Goal: Task Accomplishment & Management: Manage account settings

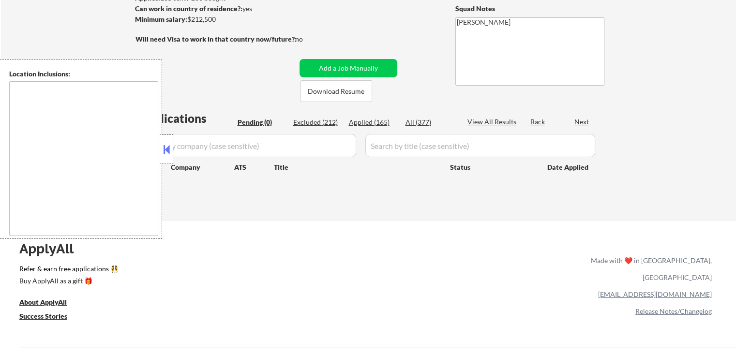
scroll to position [145, 0]
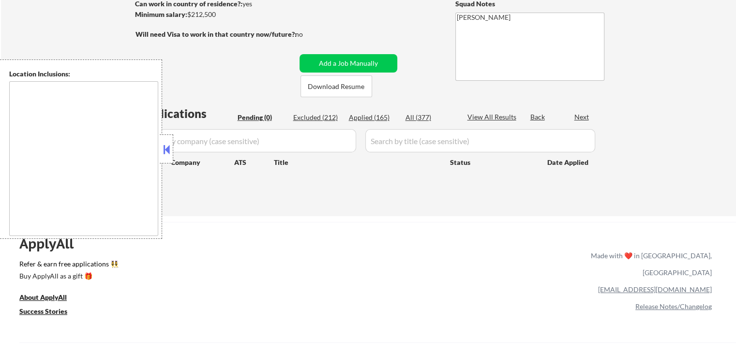
type textarea "[GEOGRAPHIC_DATA], [GEOGRAPHIC_DATA] [GEOGRAPHIC_DATA], [GEOGRAPHIC_DATA] [GEOG…"
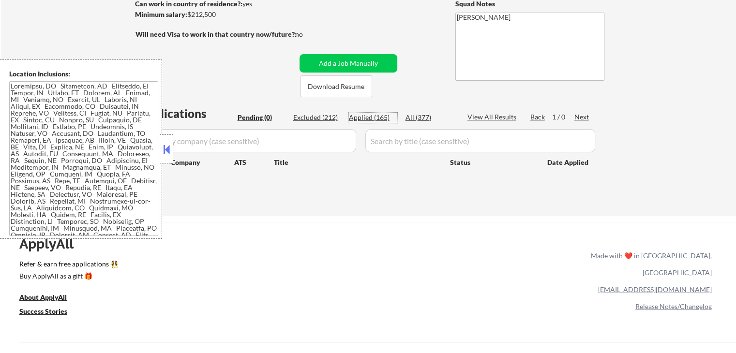
click at [374, 115] on div "Applied (165)" at bounding box center [373, 118] width 48 height 10
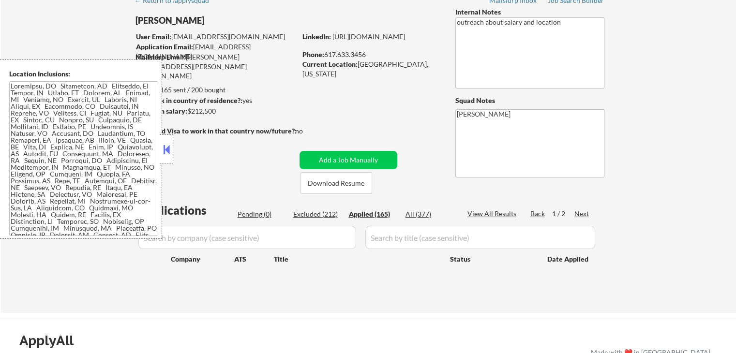
scroll to position [0, 0]
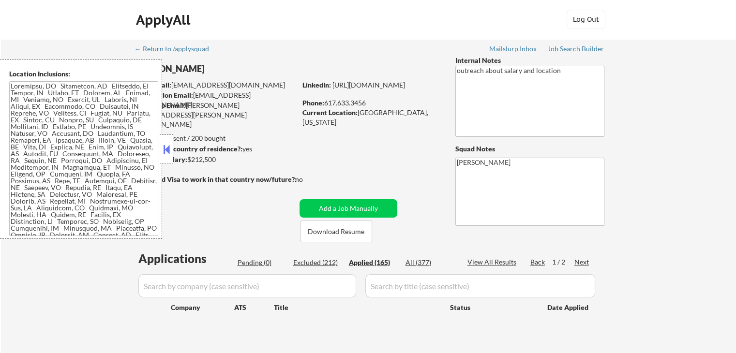
click at [583, 46] on div "Job Search Builder" at bounding box center [575, 48] width 57 height 7
select select ""applied""
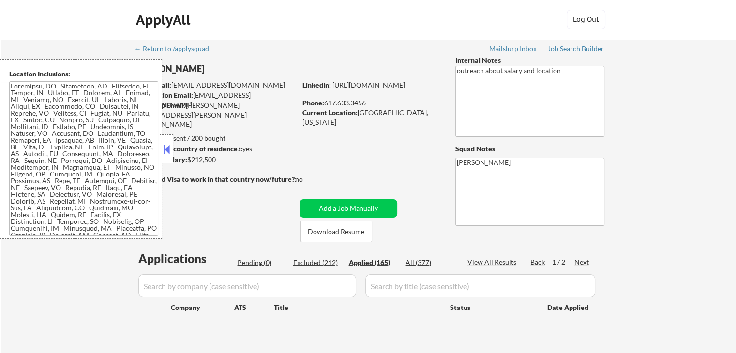
select select ""applied""
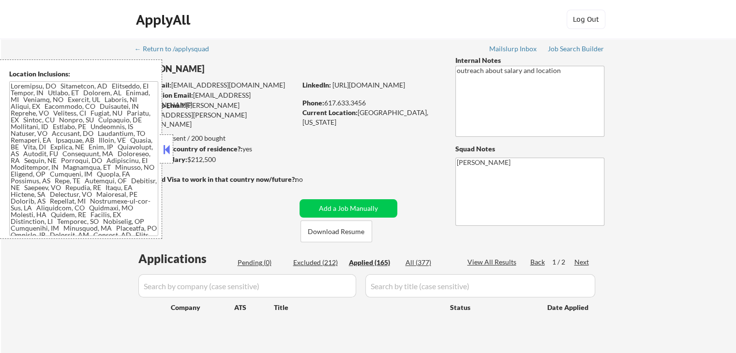
select select ""applied""
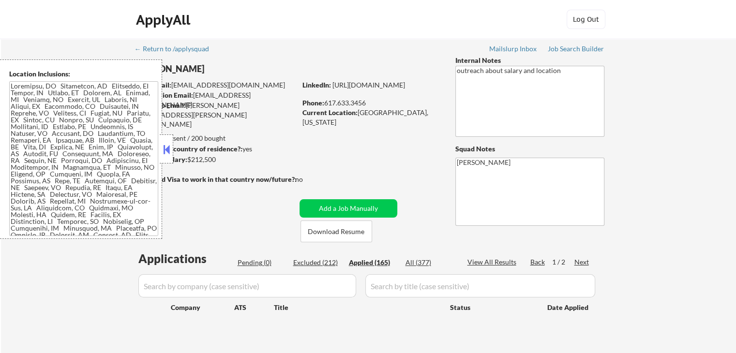
select select ""applied""
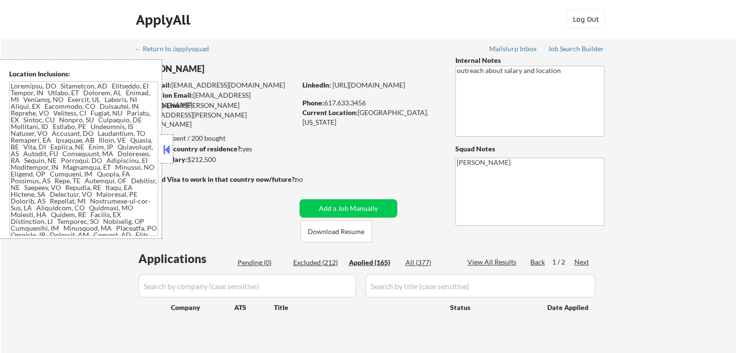
select select ""applied""
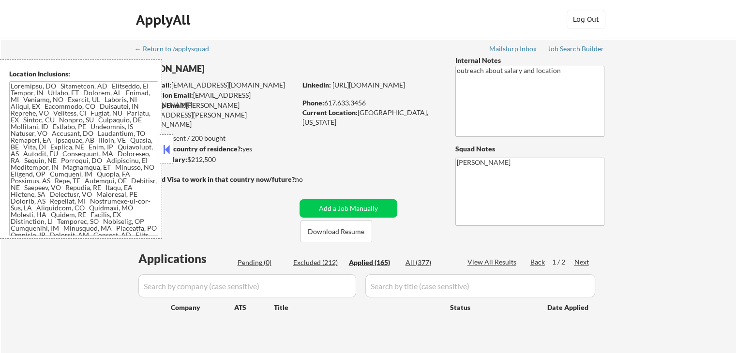
select select ""applied""
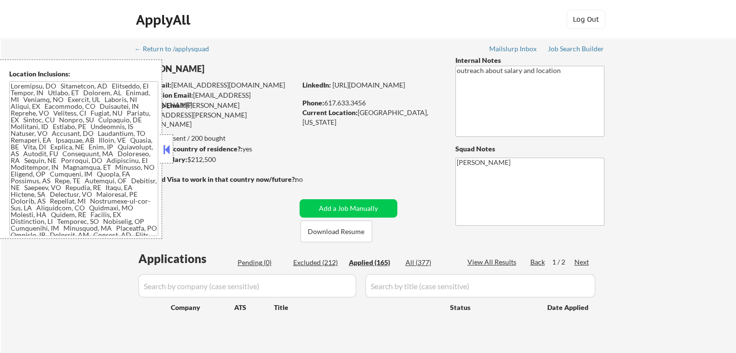
select select ""applied""
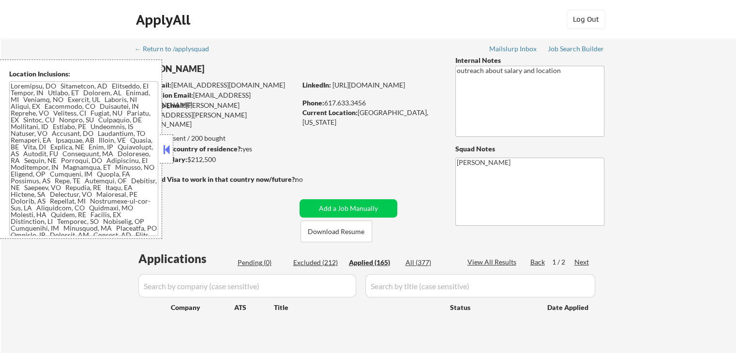
select select ""applied""
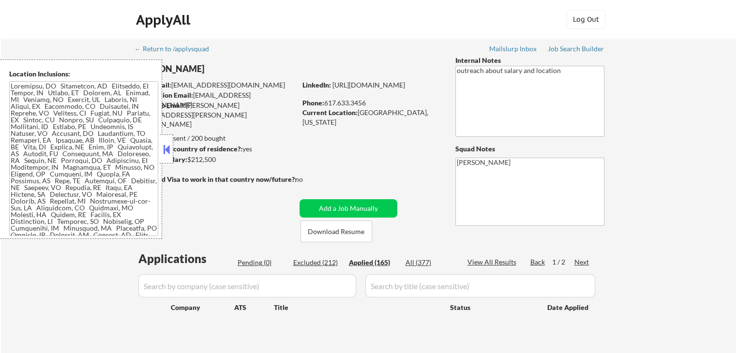
select select ""applied""
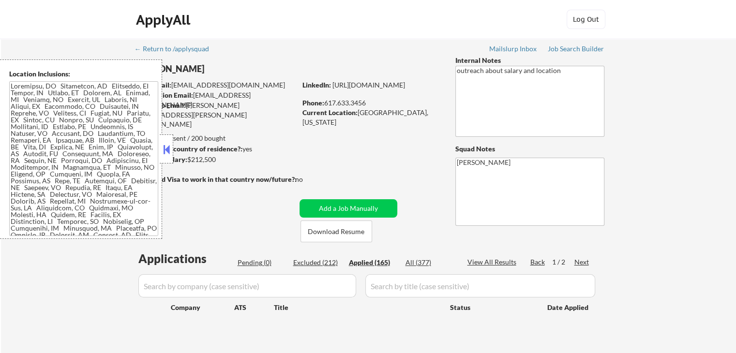
select select ""applied""
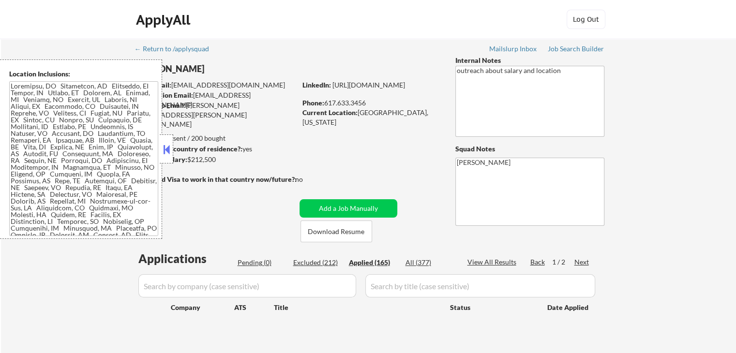
select select ""applied""
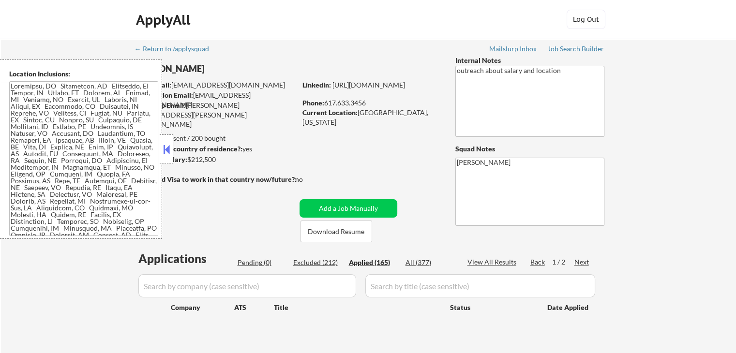
select select ""applied""
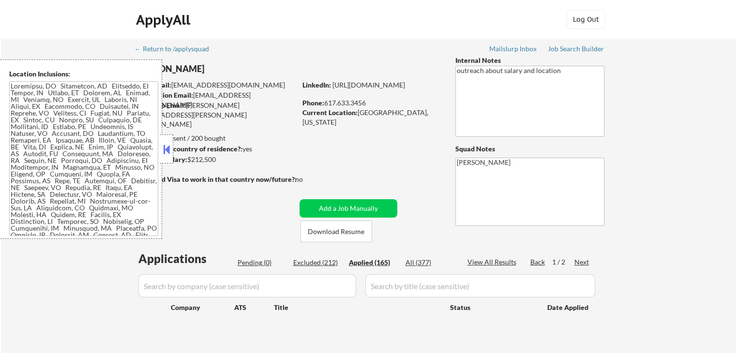
select select ""applied""
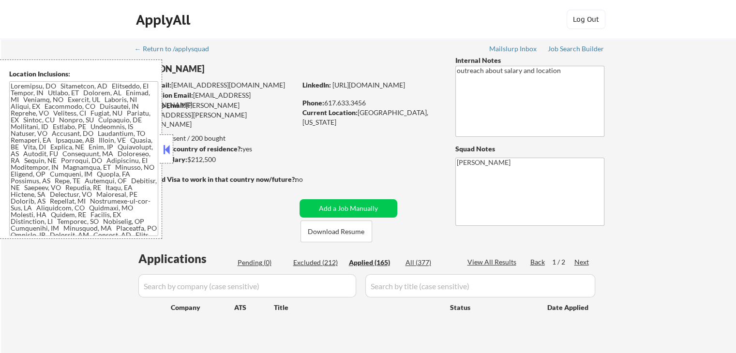
select select ""applied""
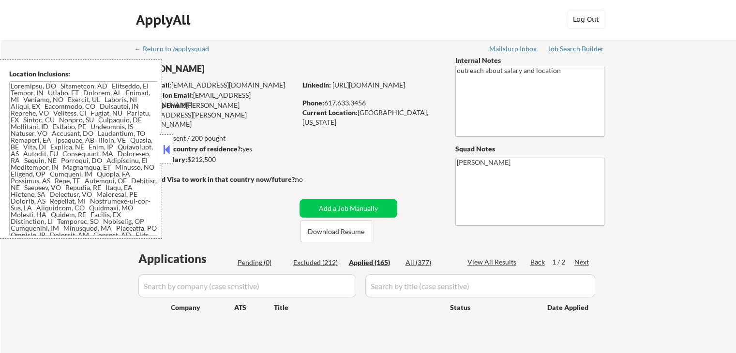
select select ""applied""
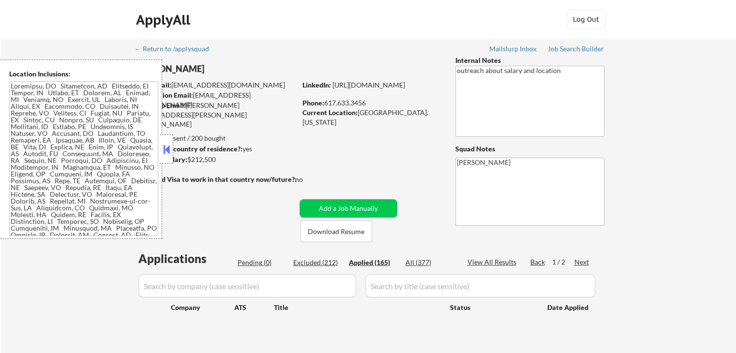
select select ""applied""
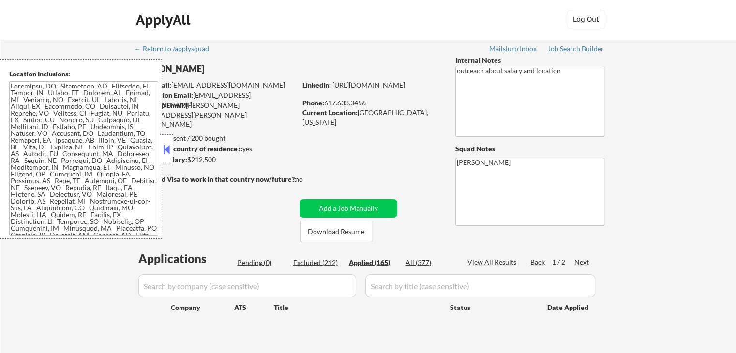
select select ""applied""
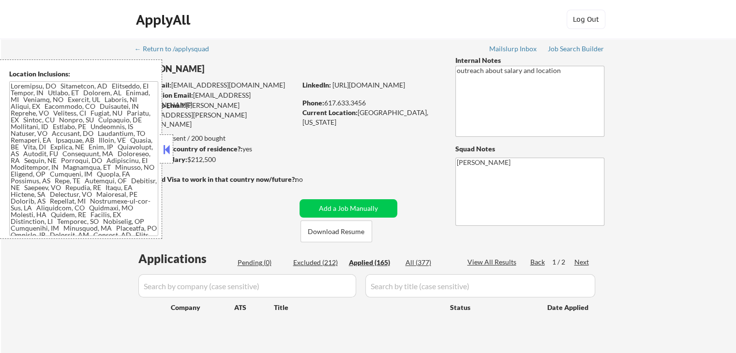
select select ""applied""
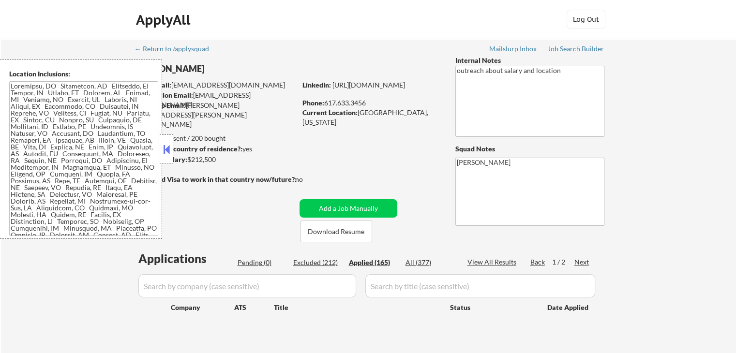
select select ""applied""
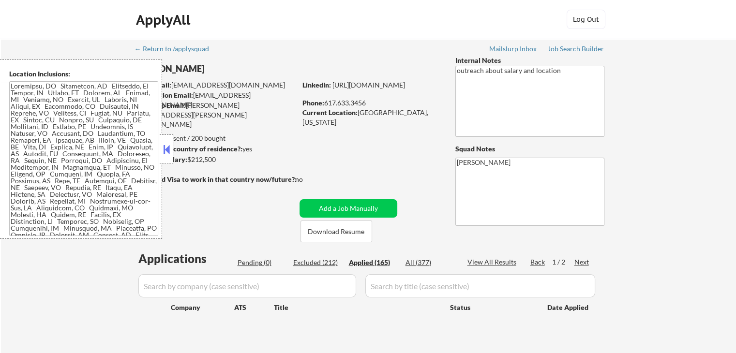
select select ""applied""
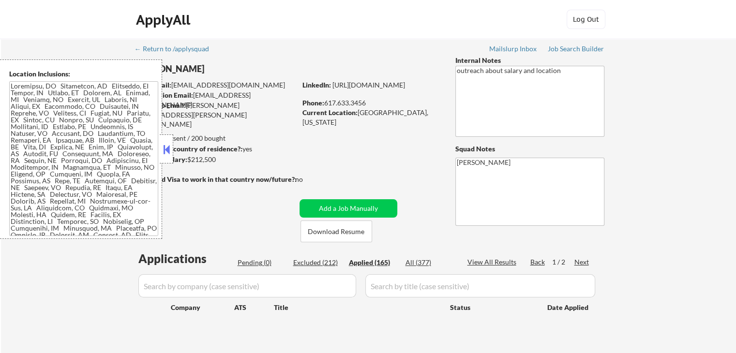
select select ""applied""
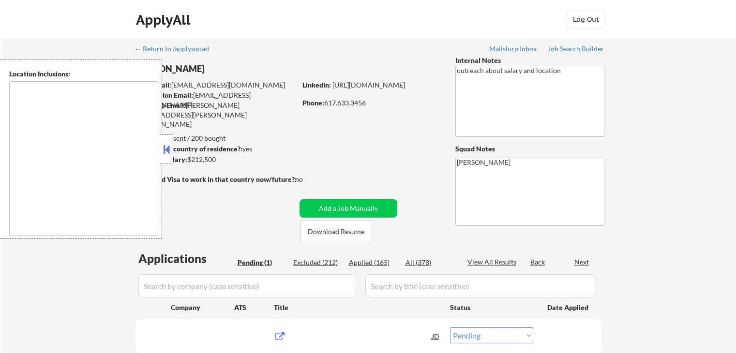
select select ""pending""
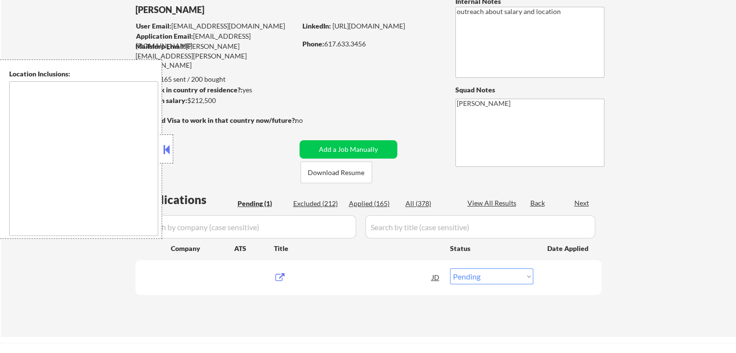
scroll to position [193, 0]
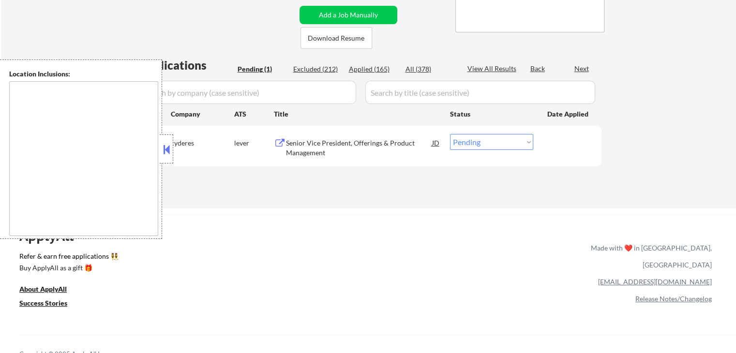
type textarea "[GEOGRAPHIC_DATA], [GEOGRAPHIC_DATA] [GEOGRAPHIC_DATA], [GEOGRAPHIC_DATA] [GEOG…"
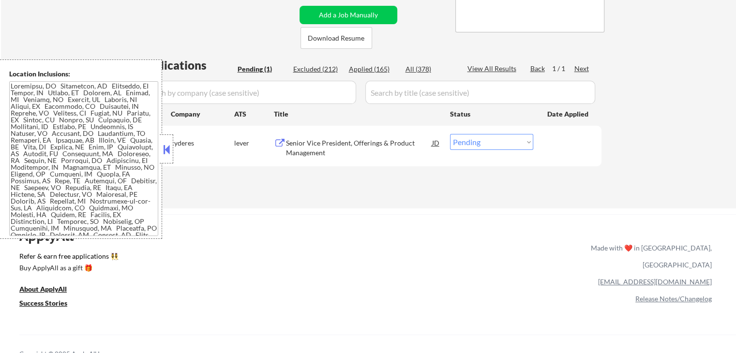
click at [291, 146] on div "Senior Vice President, Offerings & Product Management" at bounding box center [359, 147] width 146 height 19
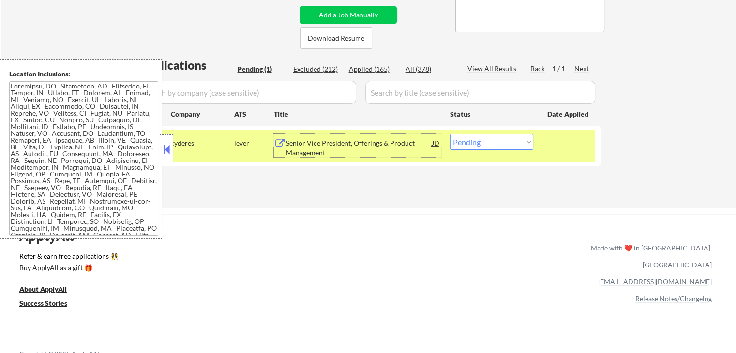
click at [439, 144] on div "JD" at bounding box center [436, 142] width 10 height 17
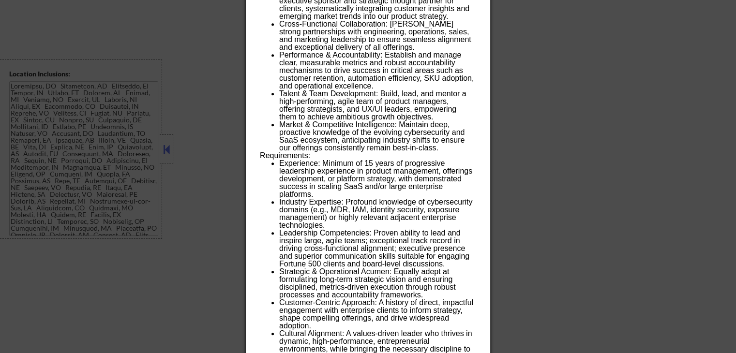
scroll to position [741, 0]
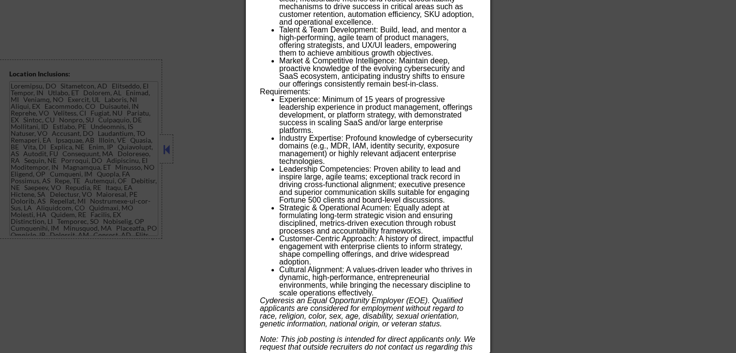
click at [351, 296] on icon "s an Equal Opportunity Employer (EOE). Qualified applicants are considered for …" at bounding box center [362, 311] width 204 height 31
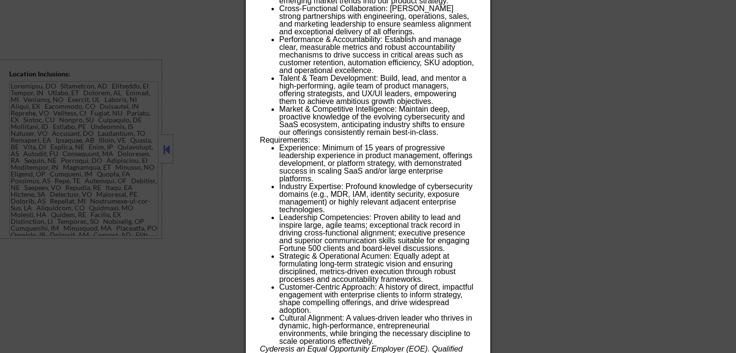
click at [355, 263] on li "Strategic & Operational Acumen: Equally adept at formulating long-term strategi…" at bounding box center [377, 267] width 196 height 31
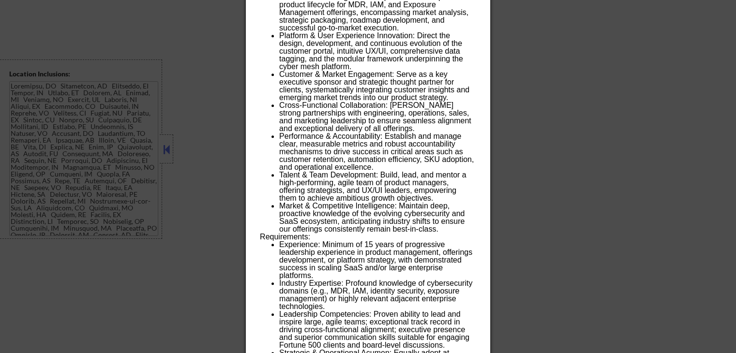
click at [356, 256] on li "Experience: Minimum of 15 years of progressive leadership experience in product…" at bounding box center [377, 260] width 196 height 39
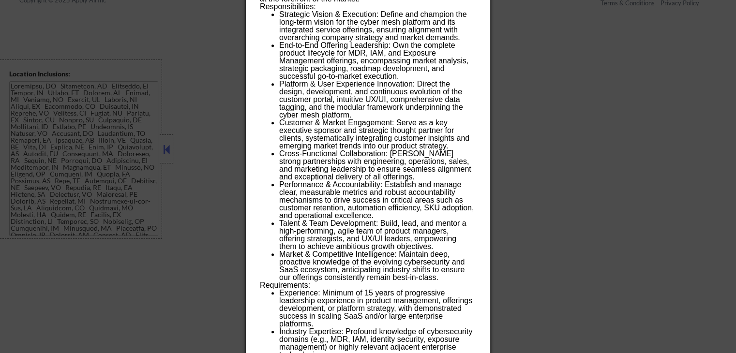
click at [356, 256] on li "Market & Competitive Intelligence: Maintain deep, proactive knowledge of the ev…" at bounding box center [377, 265] width 196 height 31
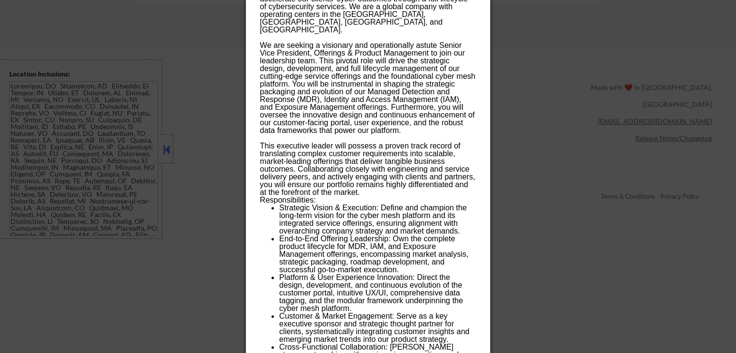
click at [354, 243] on li "End-to-End Offering Leadership: Own the complete product lifecycle for MDR, IAM…" at bounding box center [377, 254] width 196 height 39
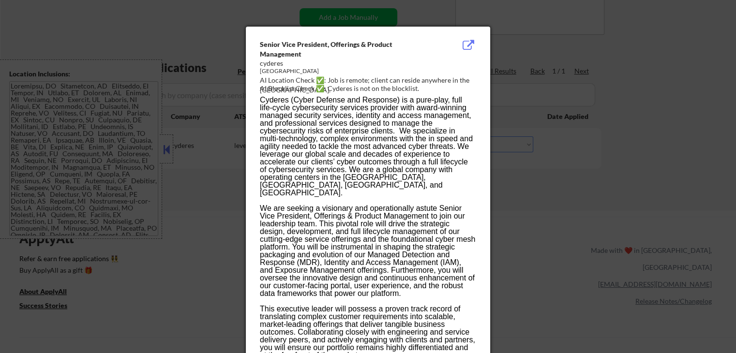
scroll to position [112, 0]
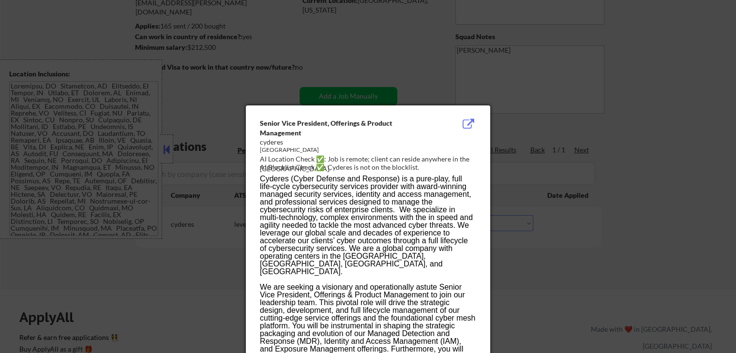
click at [351, 242] on span "Cyderes (Cyber Defense and Response) is a pure-play, full life-cycle cybersecur…" at bounding box center [366, 225] width 213 height 101
drag, startPoint x: 334, startPoint y: 185, endPoint x: 392, endPoint y: 177, distance: 58.6
click at [392, 177] on span "Cyderes (Cyber Defense and Response) is a pure-play, full life-cycle cybersecur…" at bounding box center [366, 225] width 213 height 101
drag, startPoint x: 294, startPoint y: 176, endPoint x: 396, endPoint y: 178, distance: 101.6
click at [396, 178] on span "Cyderes (Cyber Defense and Response) is a pure-play, full life-cycle cybersecur…" at bounding box center [366, 225] width 213 height 101
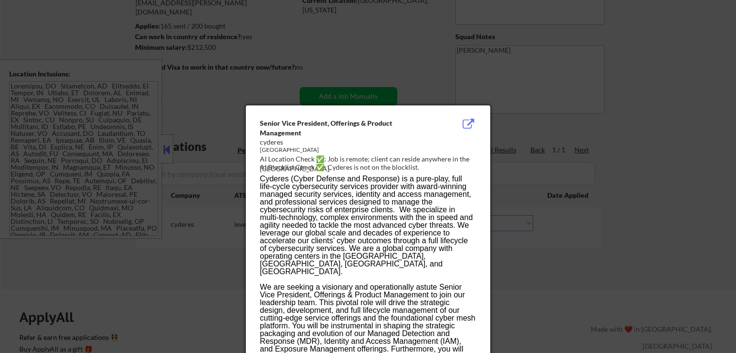
click at [619, 147] on div at bounding box center [368, 176] width 736 height 353
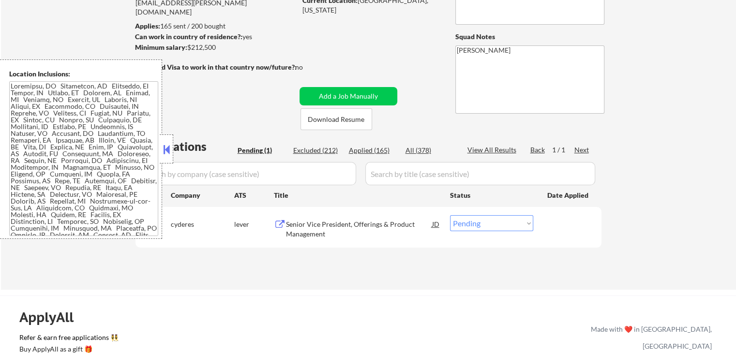
click at [500, 221] on select "Choose an option... Pending Applied Excluded (Questions) Excluded (Expired) Exc…" at bounding box center [491, 223] width 83 height 16
select select ""applied""
click at [450, 215] on select "Choose an option... Pending Applied Excluded (Questions) Excluded (Expired) Exc…" at bounding box center [491, 223] width 83 height 16
